Goal: Check status: Check status

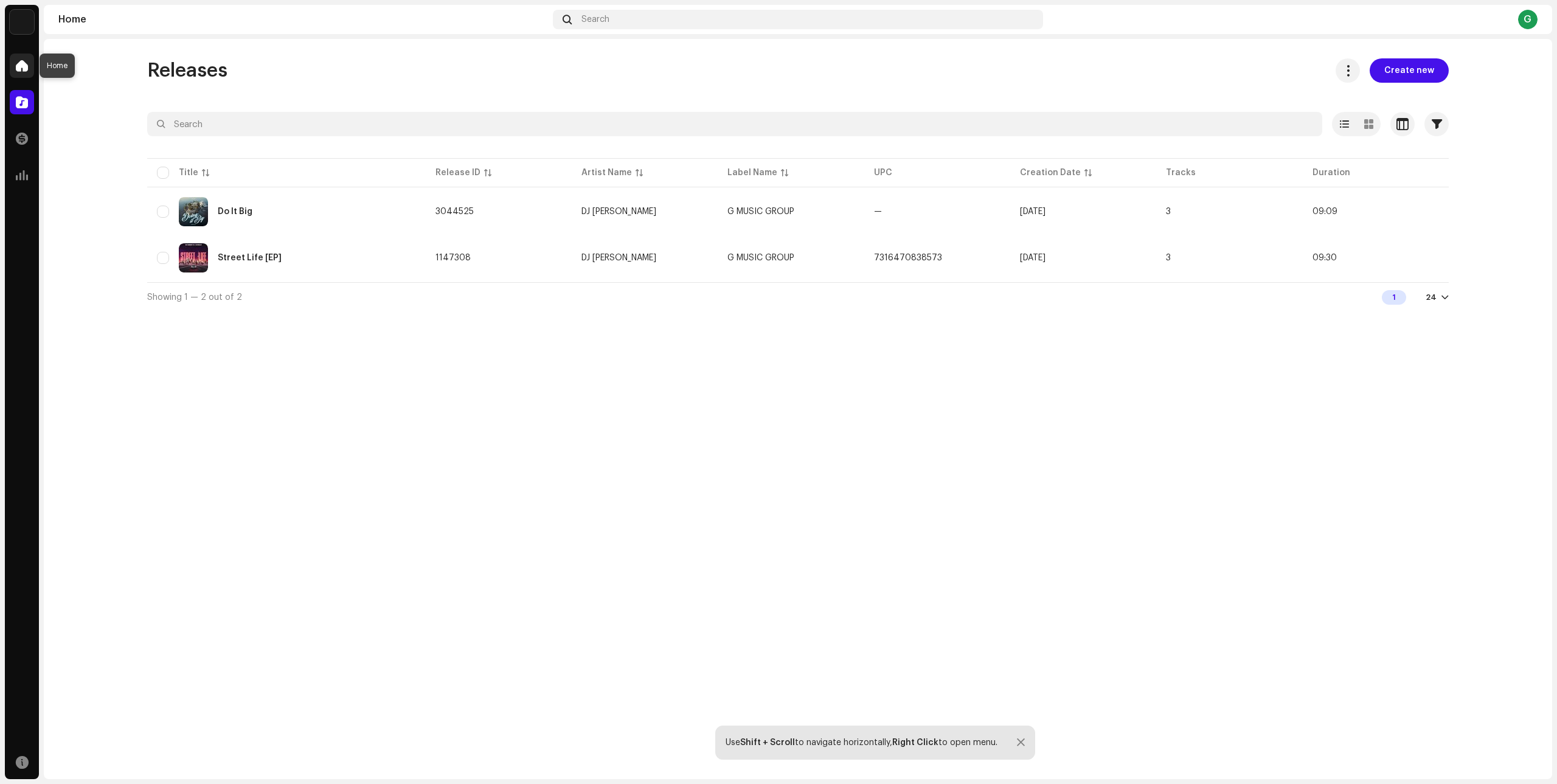
click at [22, 61] on span at bounding box center [21, 66] width 12 height 10
click at [24, 102] on span at bounding box center [21, 102] width 12 height 10
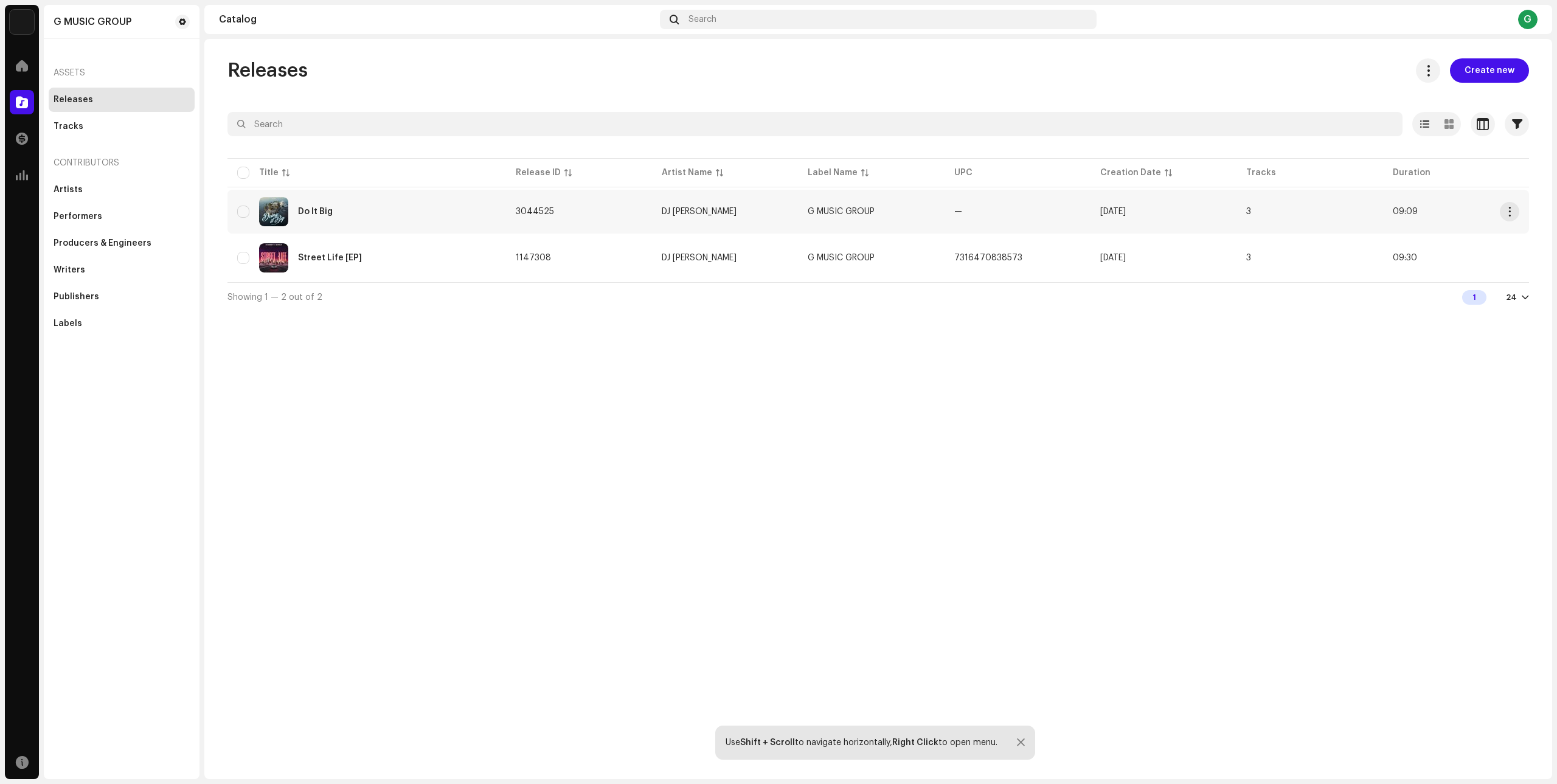
click at [315, 212] on div "Do It Big" at bounding box center [315, 212] width 35 height 8
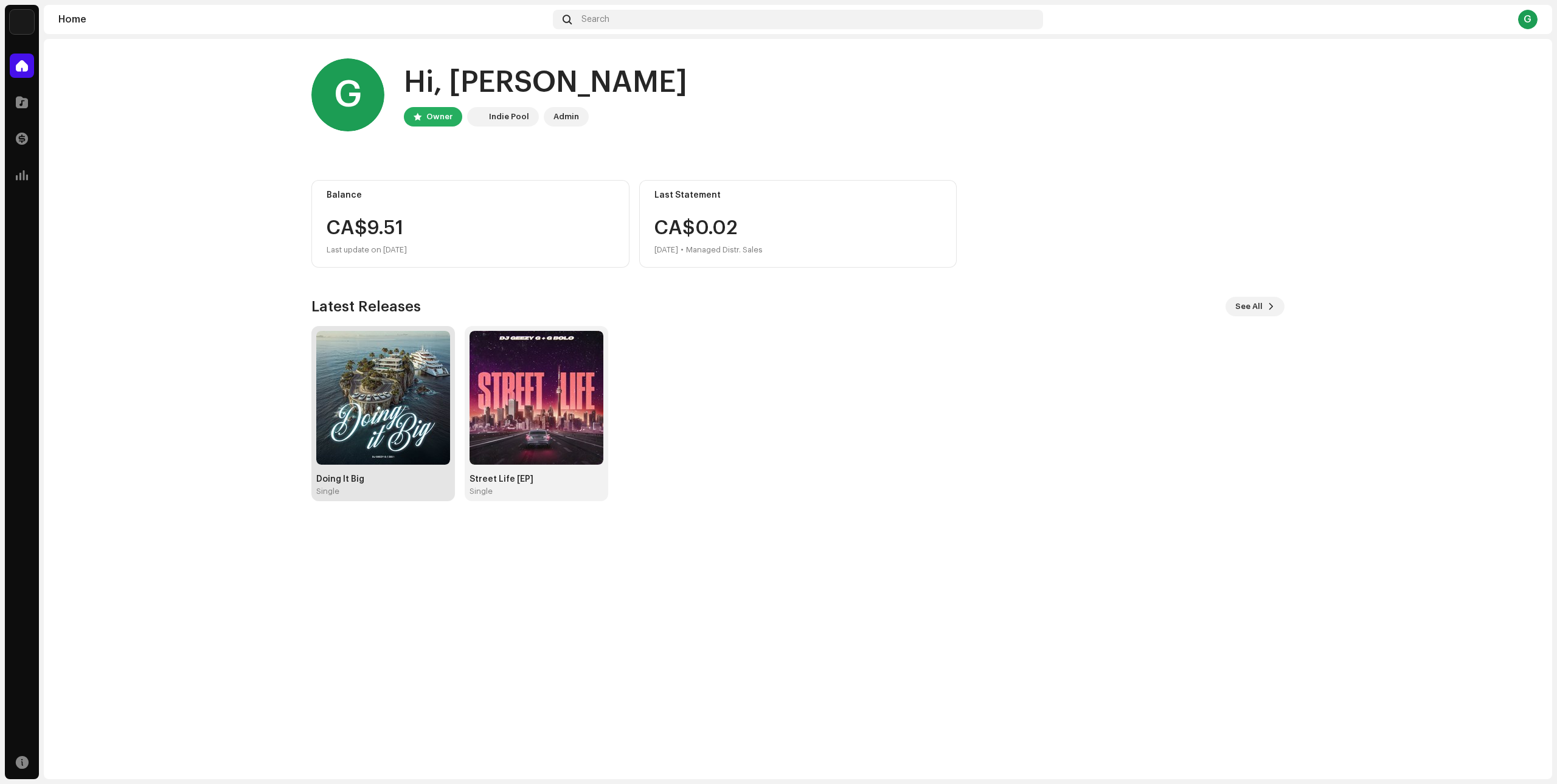
click at [351, 488] on div "Single" at bounding box center [383, 492] width 134 height 10
click at [352, 487] on div "Single" at bounding box center [383, 492] width 134 height 10
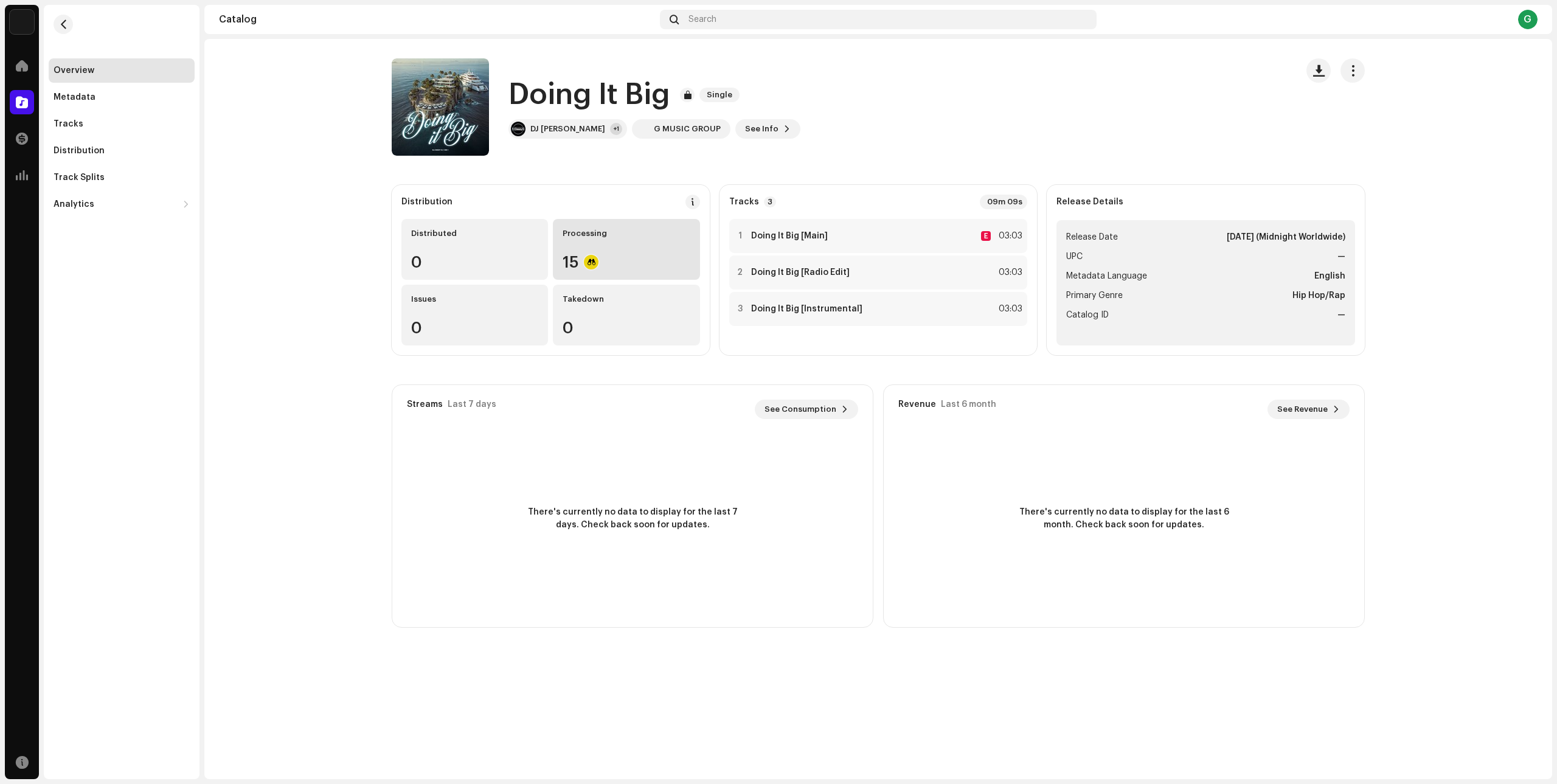
click at [599, 257] on div "15" at bounding box center [625, 262] width 127 height 16
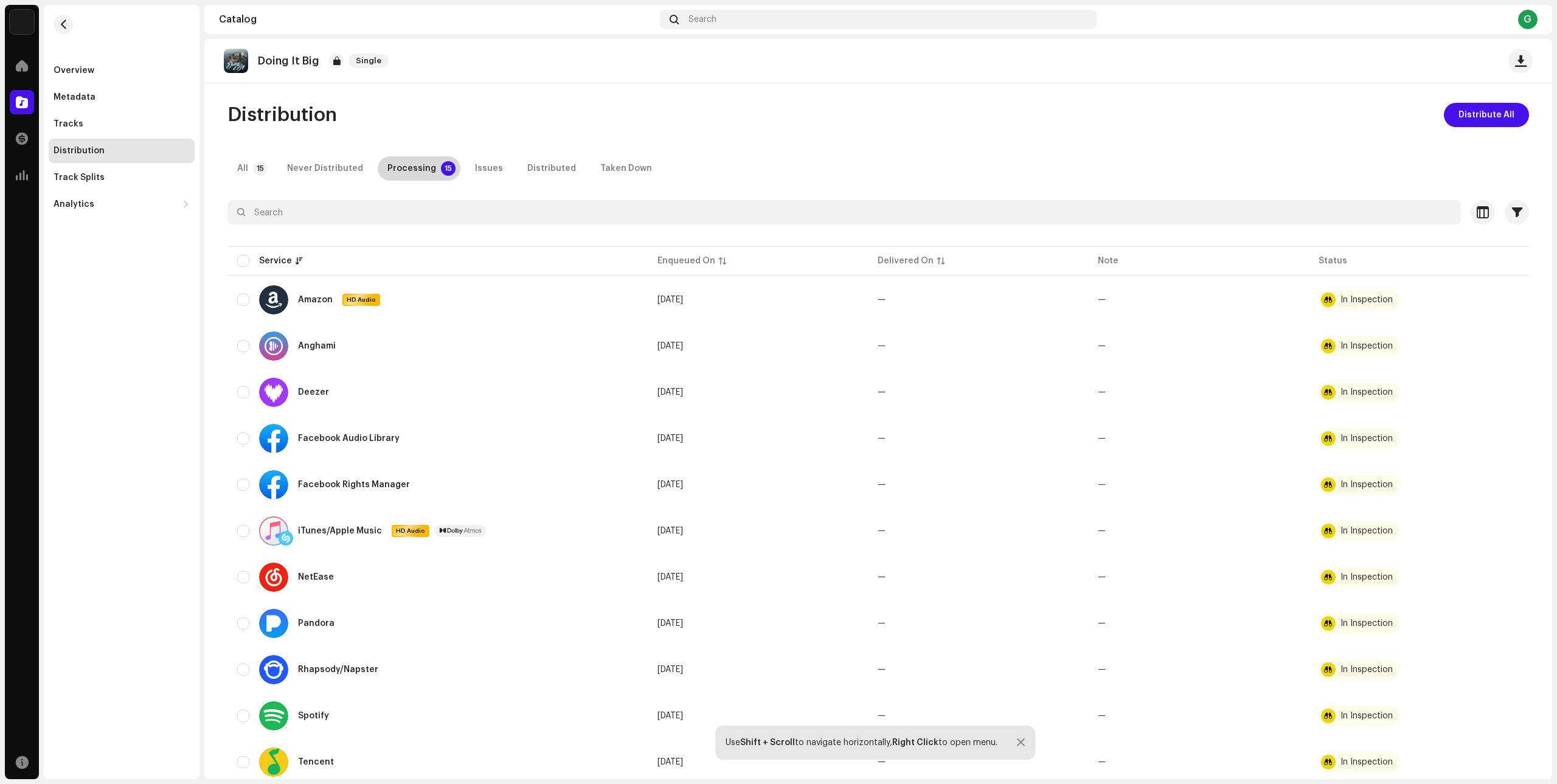
click at [424, 167] on div "Processing" at bounding box center [412, 169] width 49 height 24
click at [13, 64] on div at bounding box center [22, 66] width 24 height 24
